Goal: Task Accomplishment & Management: Use online tool/utility

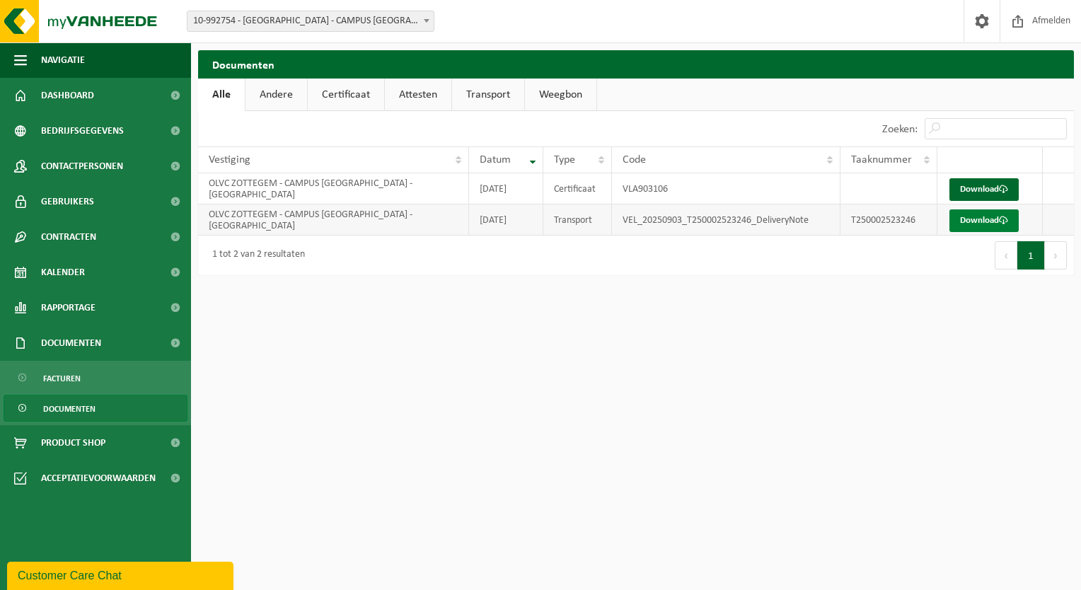
click at [969, 226] on link "Download" at bounding box center [983, 220] width 69 height 23
click at [60, 378] on span "Facturen" at bounding box center [61, 378] width 37 height 27
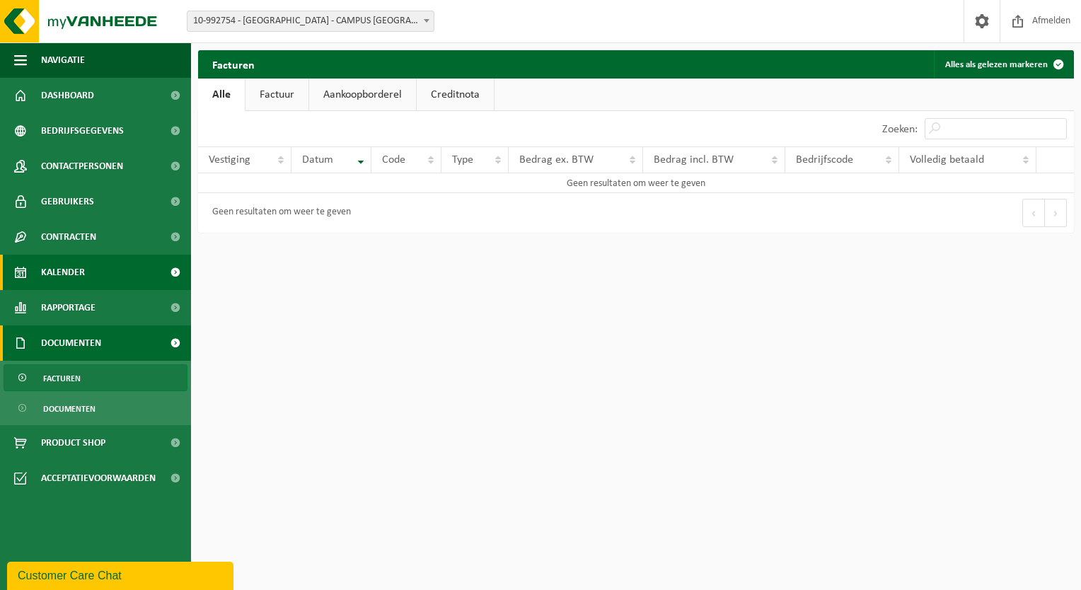
click at [45, 272] on span "Kalender" at bounding box center [63, 272] width 44 height 35
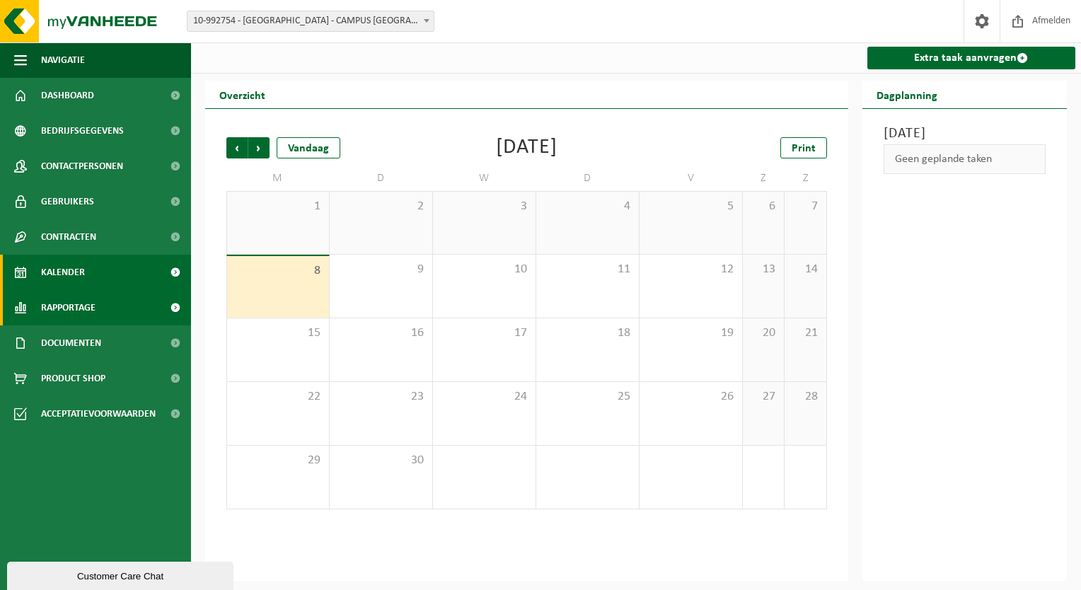
click at [38, 315] on link "Rapportage" at bounding box center [95, 307] width 191 height 35
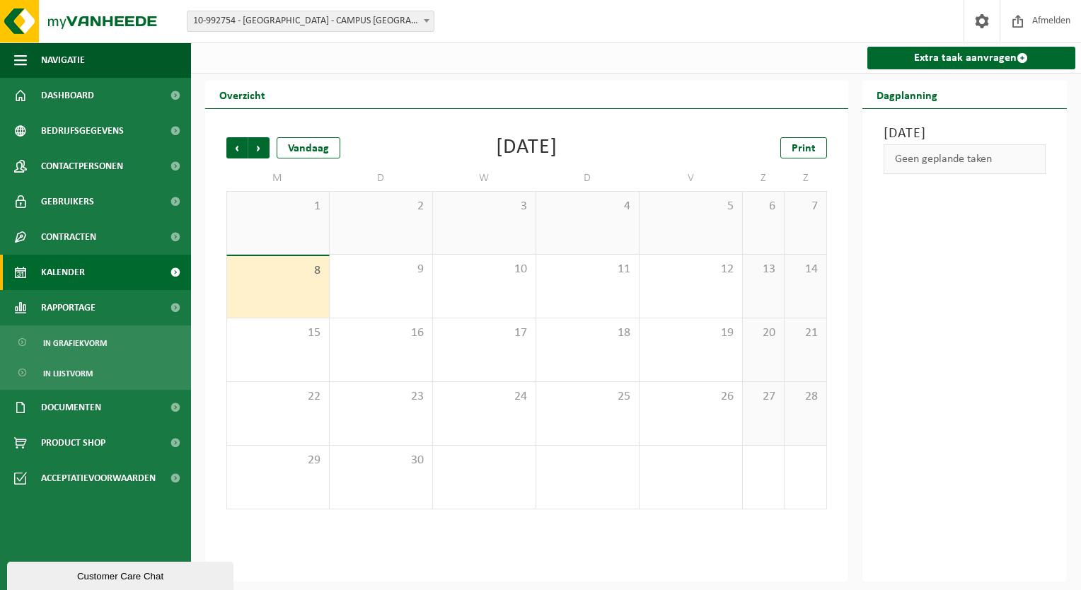
click at [68, 280] on span "Kalender" at bounding box center [63, 272] width 44 height 35
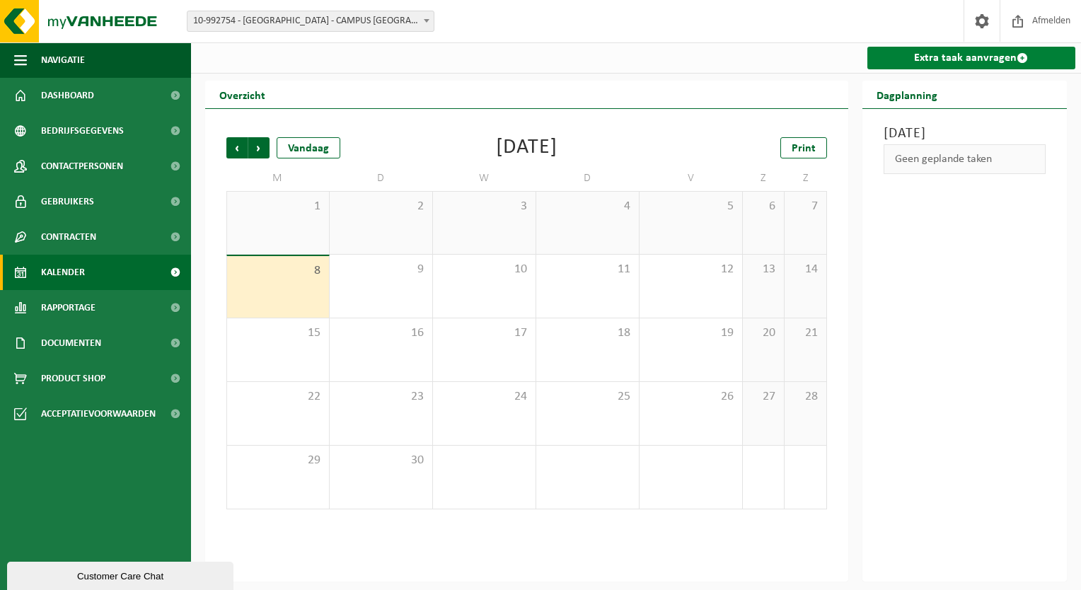
click at [948, 59] on link "Extra taak aanvragen" at bounding box center [971, 58] width 209 height 23
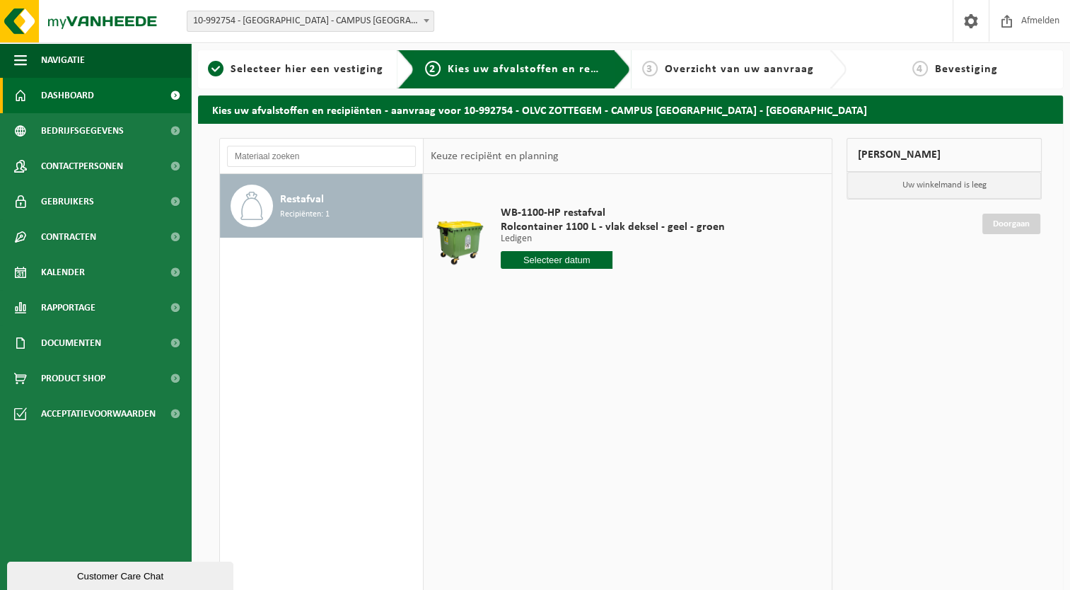
click at [54, 100] on span "Dashboard" at bounding box center [67, 95] width 53 height 35
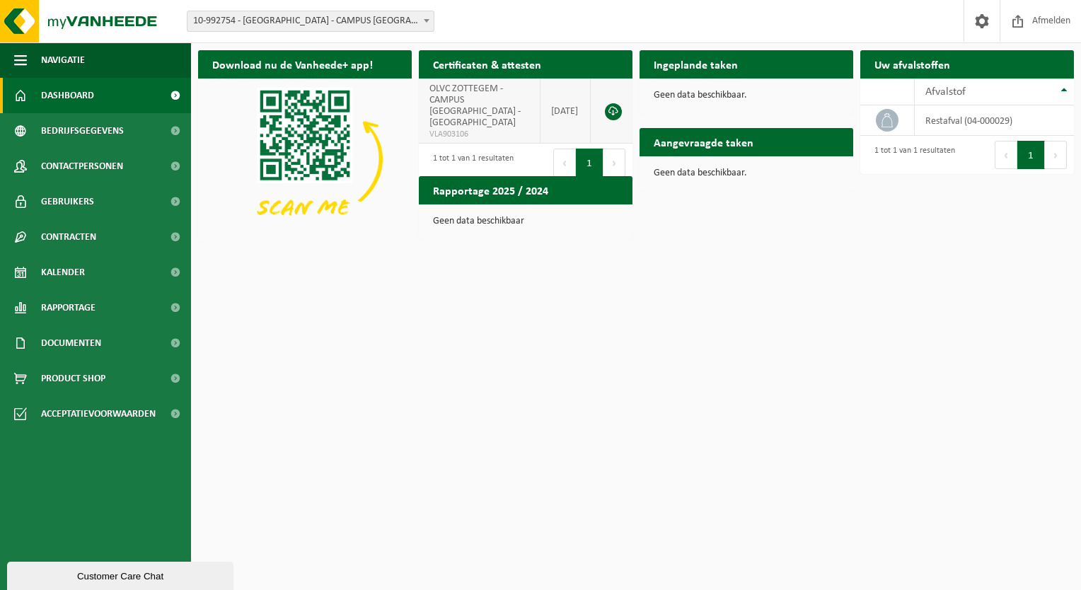
click at [610, 107] on link at bounding box center [613, 111] width 17 height 17
click at [511, 192] on h2 "Rapportage 2025 / 2024" at bounding box center [491, 190] width 144 height 28
click at [60, 308] on span "Rapportage" at bounding box center [68, 307] width 54 height 35
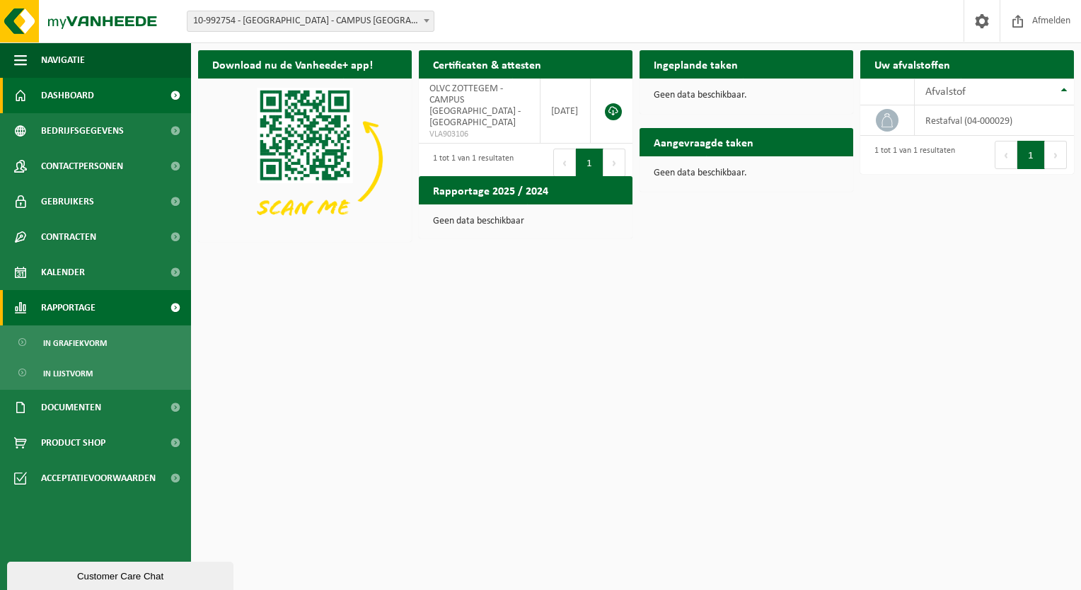
click at [60, 308] on span "Rapportage" at bounding box center [68, 307] width 54 height 35
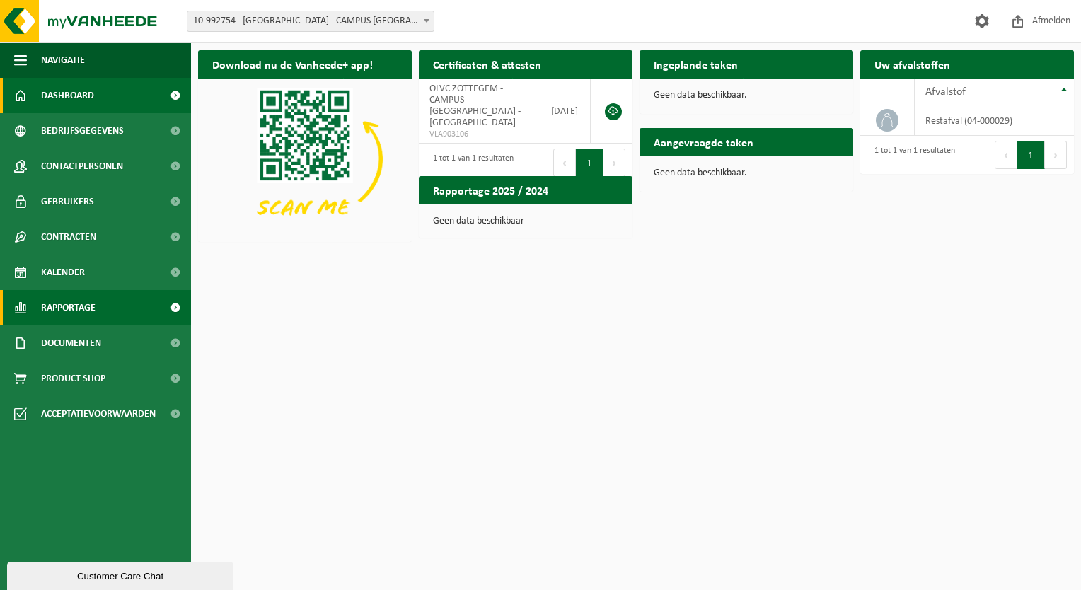
click at [60, 308] on span "Rapportage" at bounding box center [68, 307] width 54 height 35
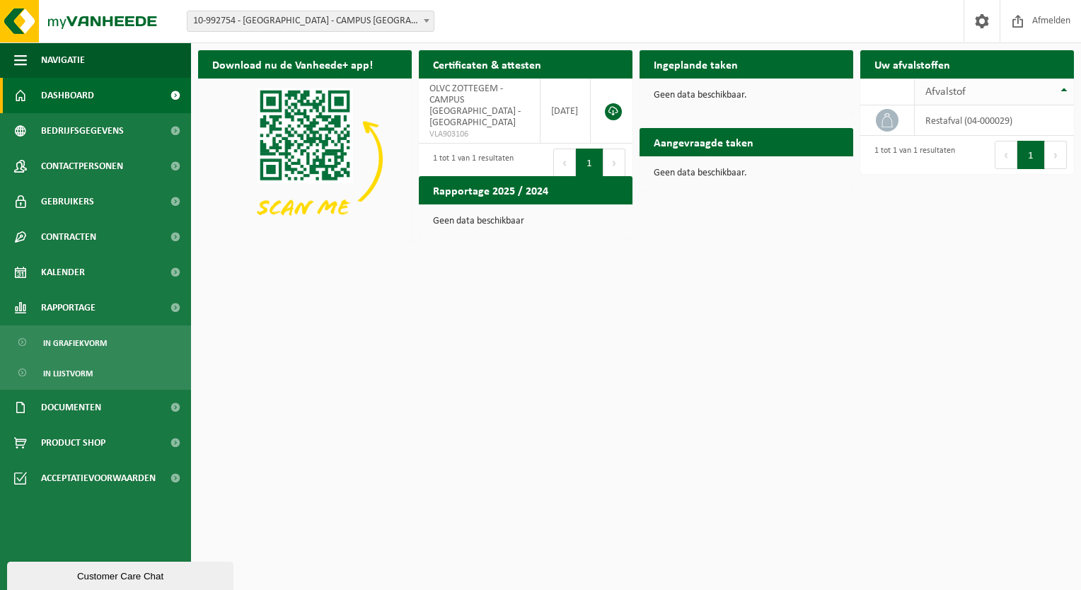
click at [1067, 91] on th "Afvalstof" at bounding box center [993, 91] width 159 height 27
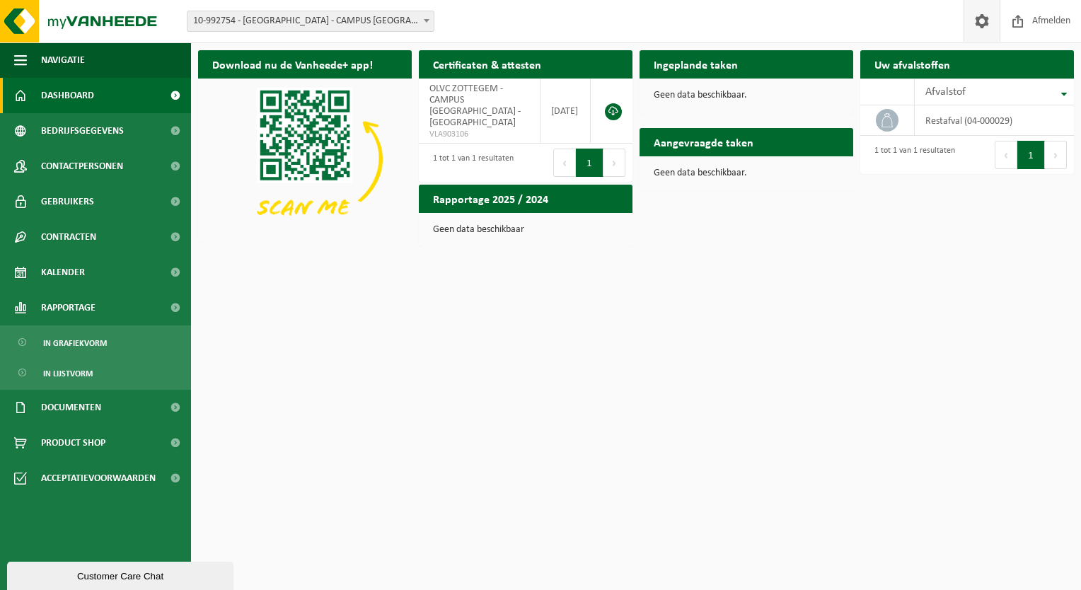
click at [982, 9] on span at bounding box center [981, 21] width 21 height 42
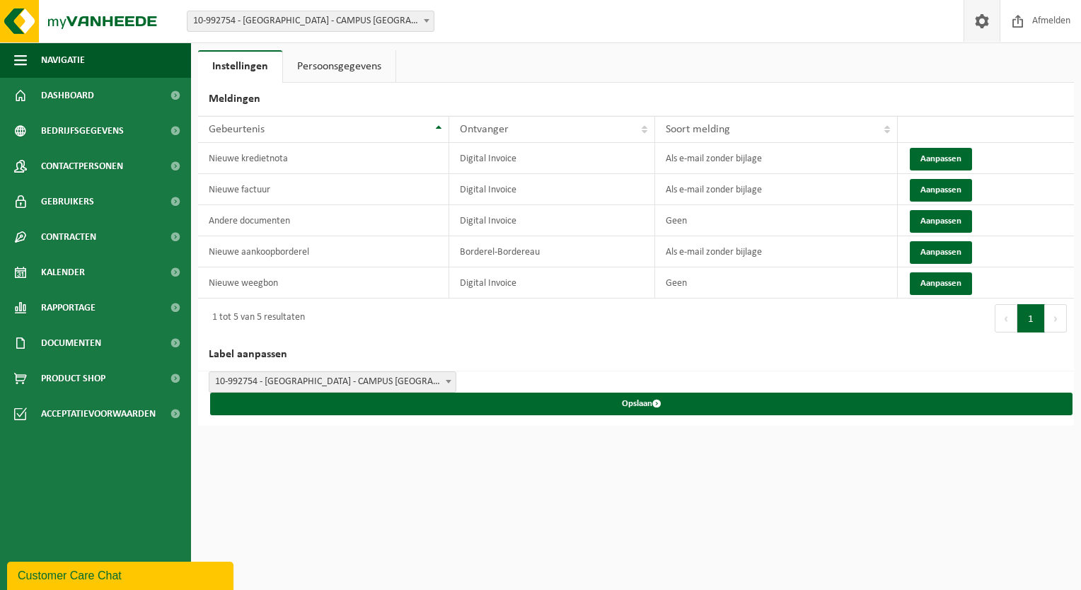
click at [315, 64] on link "Persoonsgegevens" at bounding box center [339, 66] width 112 height 33
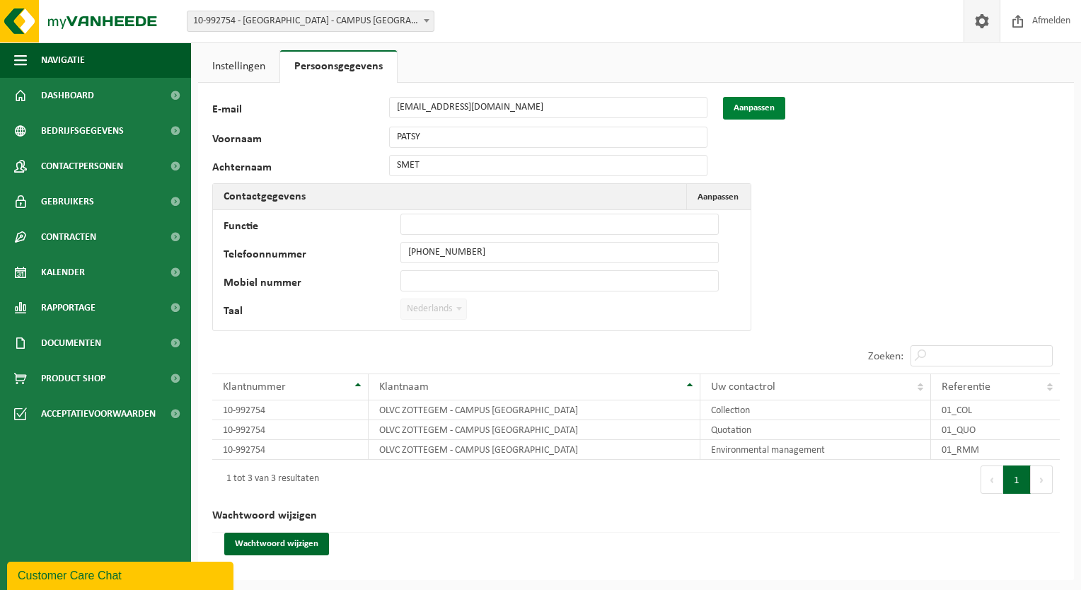
click at [780, 110] on button "Aanpassen" at bounding box center [754, 108] width 62 height 23
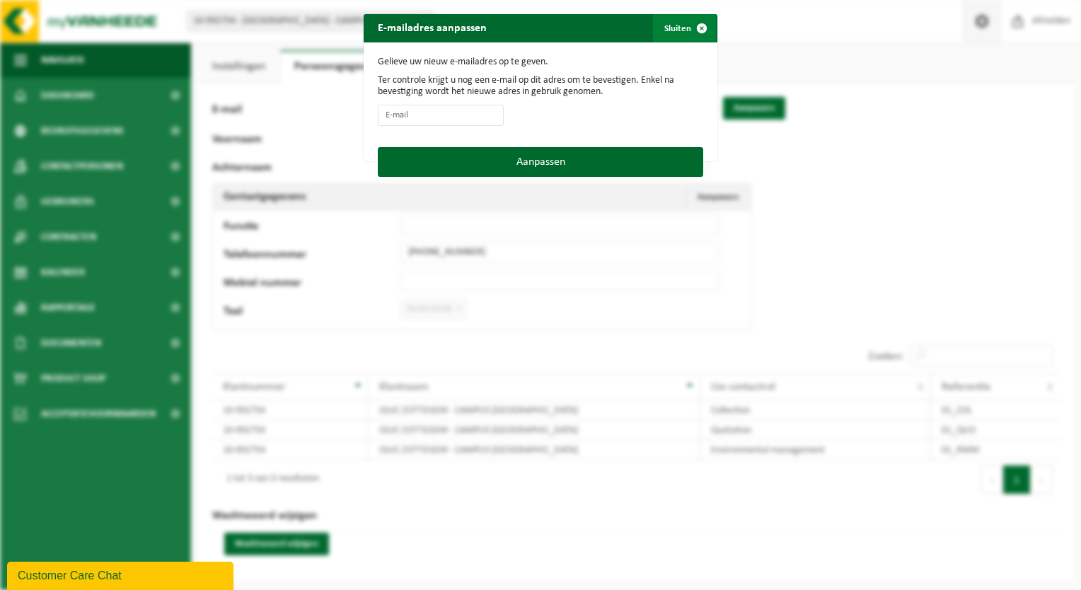
click at [696, 28] on span "button" at bounding box center [701, 28] width 28 height 28
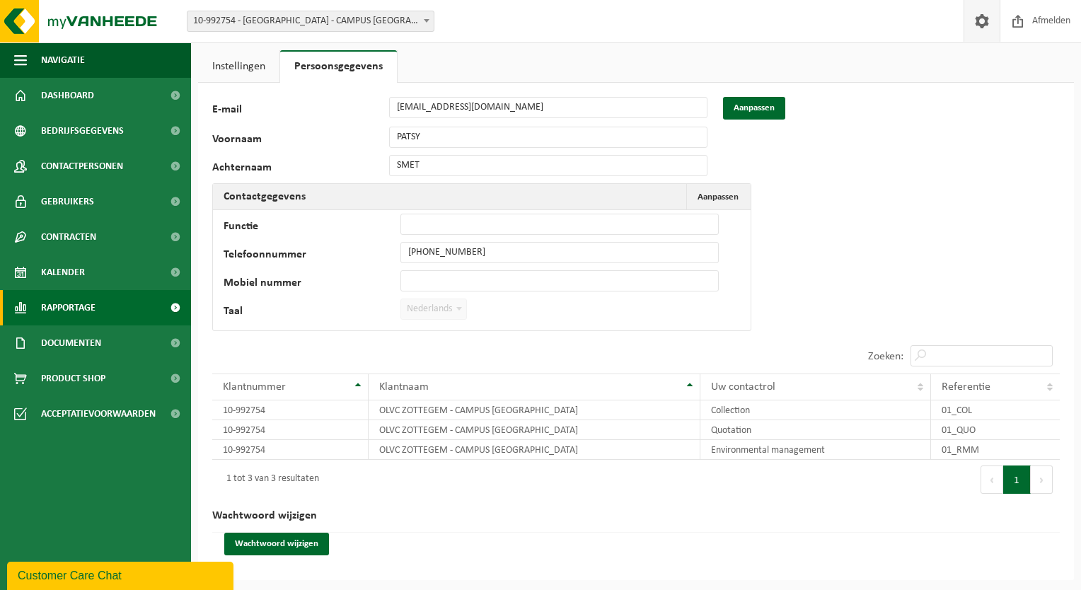
click at [40, 310] on link "Rapportage" at bounding box center [95, 307] width 191 height 35
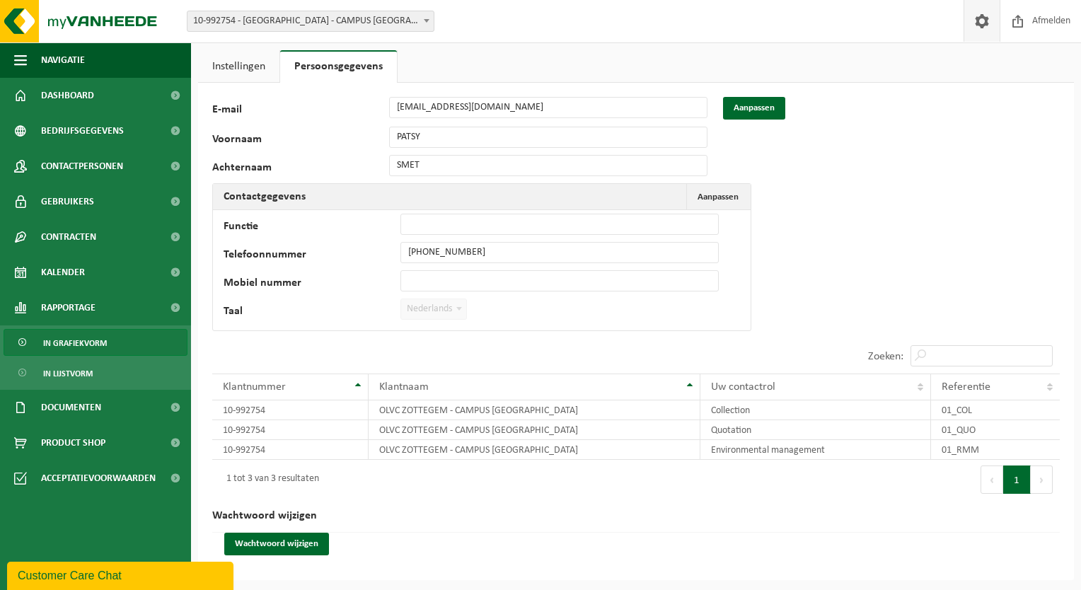
click at [72, 346] on span "In grafiekvorm" at bounding box center [75, 343] width 64 height 27
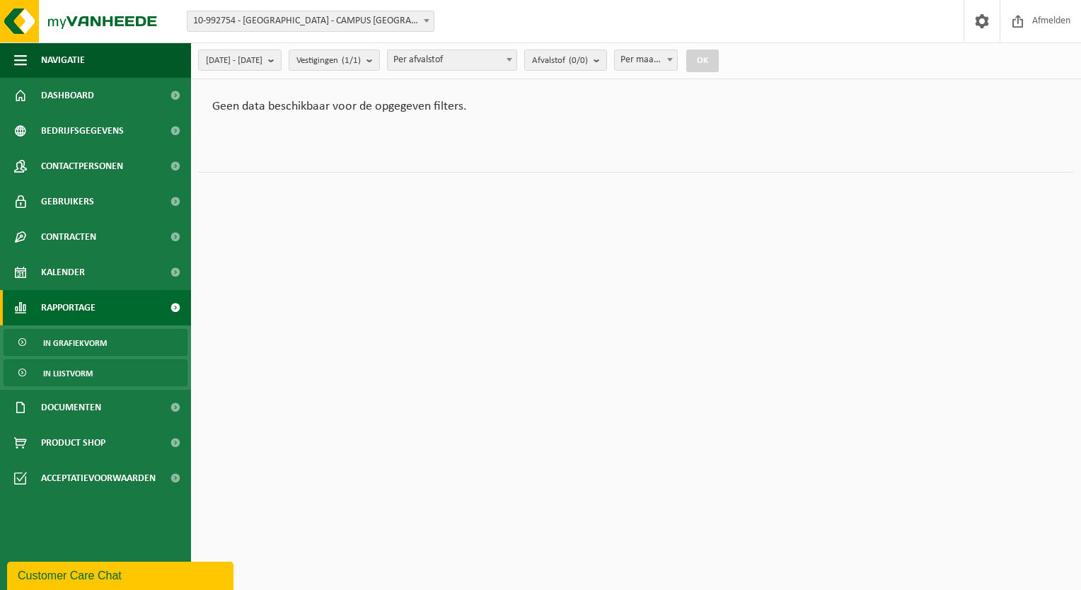
click at [60, 371] on span "In lijstvorm" at bounding box center [68, 373] width 50 height 27
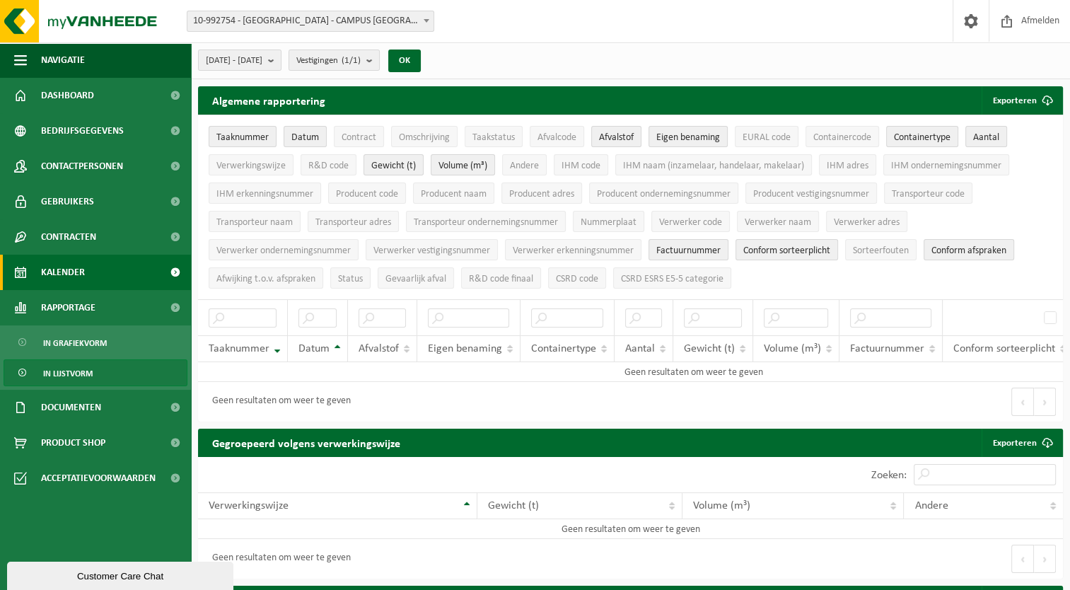
click at [48, 273] on span "Kalender" at bounding box center [63, 272] width 44 height 35
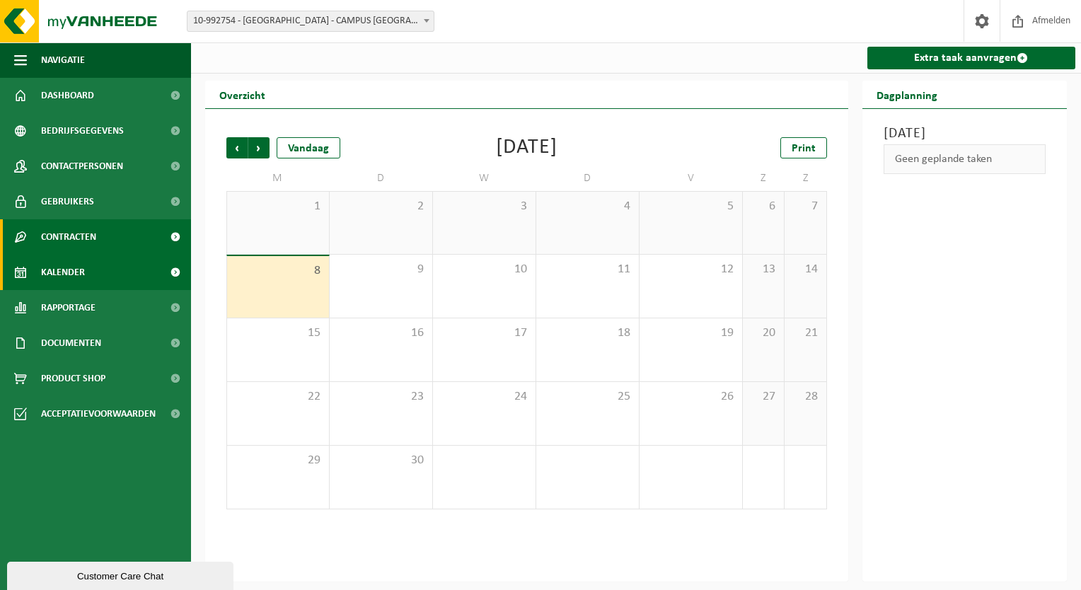
click at [47, 236] on span "Contracten" at bounding box center [68, 236] width 55 height 35
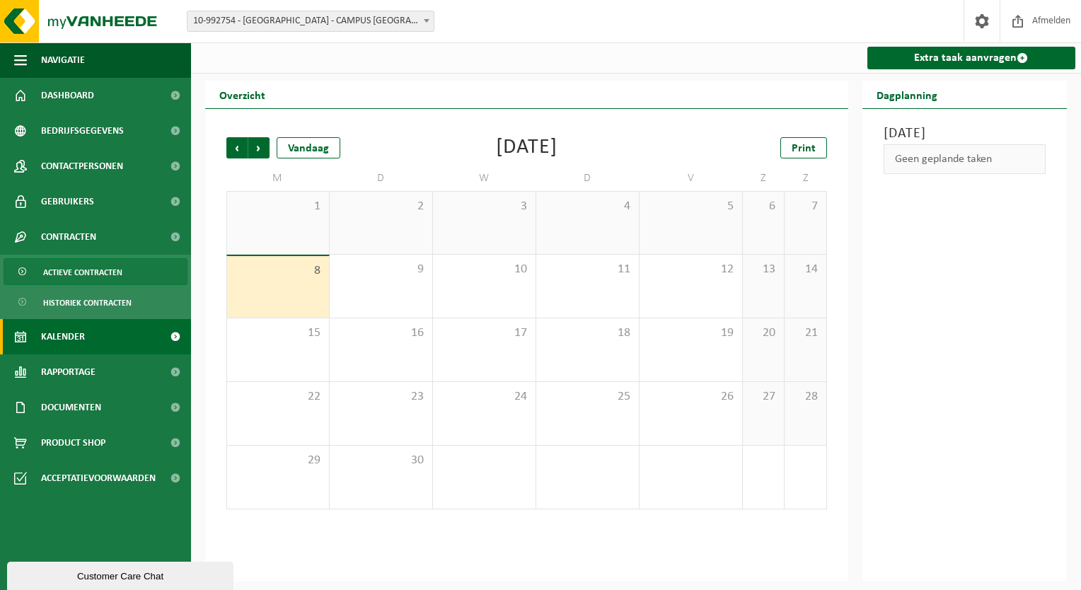
click at [59, 265] on span "Actieve contracten" at bounding box center [82, 272] width 79 height 27
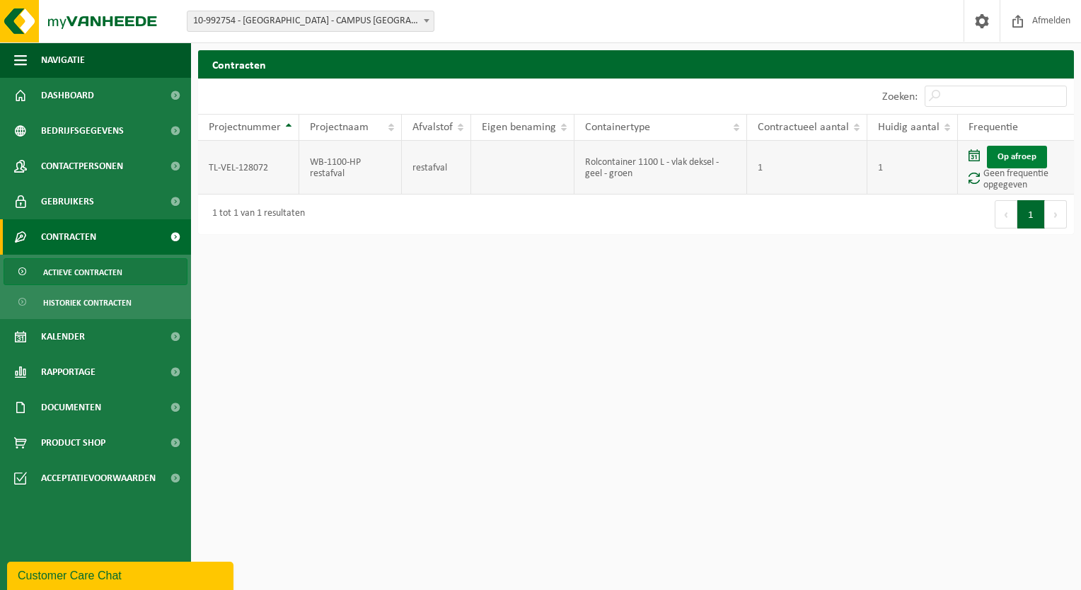
click at [1024, 162] on link "Op afroep" at bounding box center [1016, 157] width 60 height 23
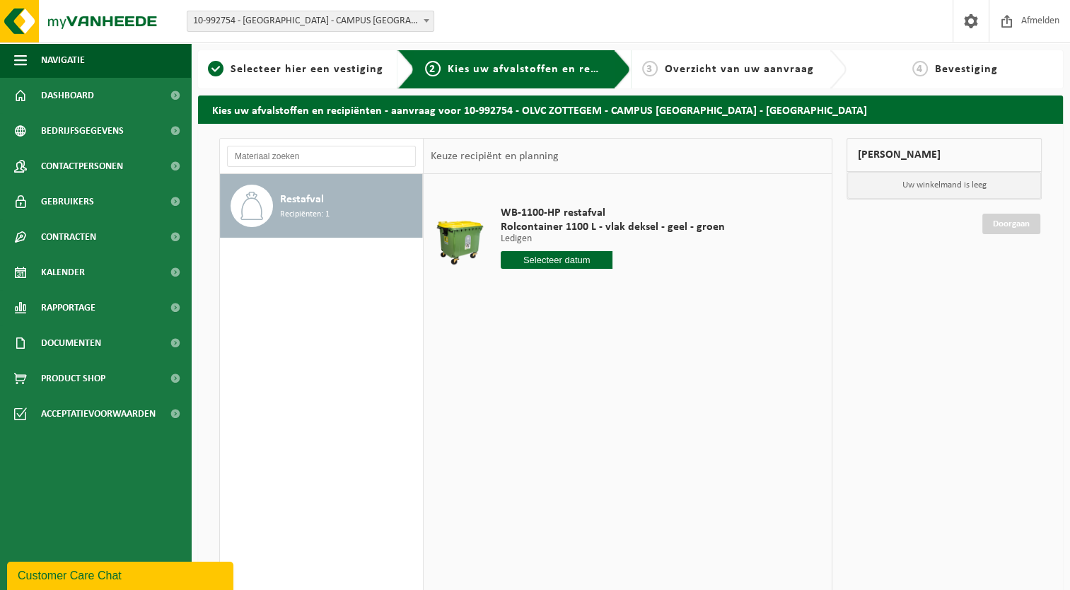
click at [545, 259] on input "text" at bounding box center [557, 260] width 112 height 18
click at [546, 262] on input "text" at bounding box center [557, 260] width 112 height 18
